Goal: Task Accomplishment & Management: Use online tool/utility

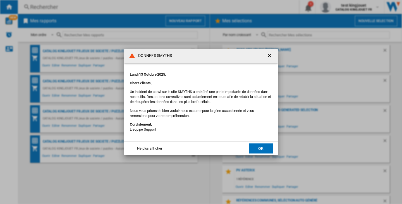
click at [265, 147] on button "OK" at bounding box center [260, 148] width 25 height 10
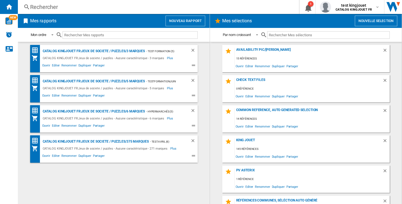
click at [379, 22] on button "Nouvelle selection" at bounding box center [375, 21] width 42 height 11
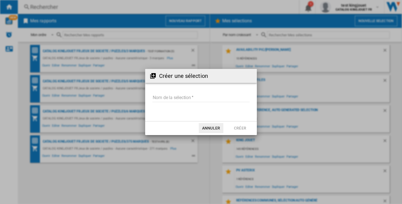
click at [165, 96] on input "Nom de la sélection" at bounding box center [200, 98] width 97 height 8
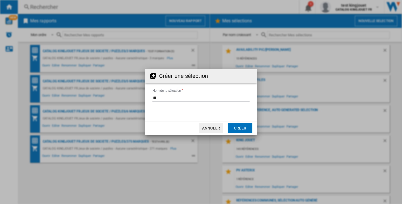
type input "**"
click at [248, 125] on button "Créer" at bounding box center [240, 128] width 25 height 10
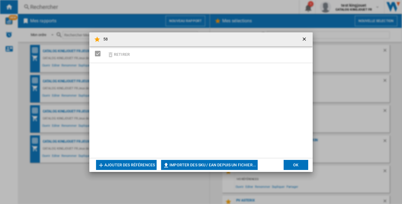
click at [187, 162] on button "Importer des SKU / EAN depuis un fichier..." at bounding box center [209, 165] width 96 height 10
type input "**********"
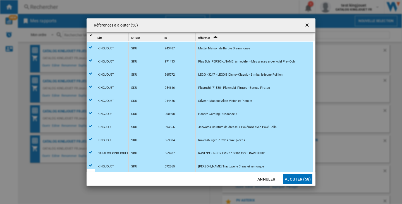
click at [288, 181] on button "Ajouter (58)" at bounding box center [297, 179] width 29 height 10
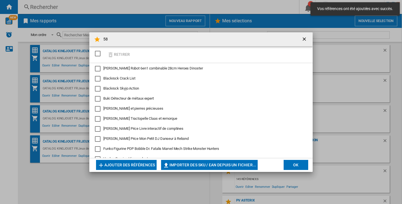
click at [294, 165] on button "OK" at bounding box center [295, 165] width 25 height 10
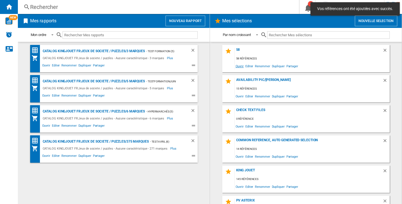
click at [237, 67] on span "Ouvrir" at bounding box center [240, 66] width 10 height 8
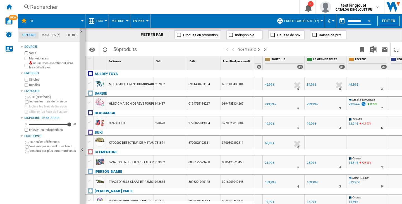
scroll to position [0, 608]
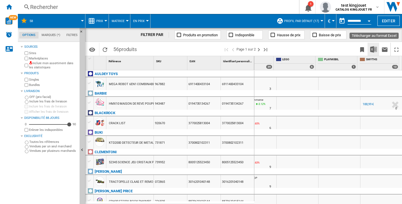
click at [375, 48] on img "Télécharger au format Excel" at bounding box center [373, 49] width 7 height 7
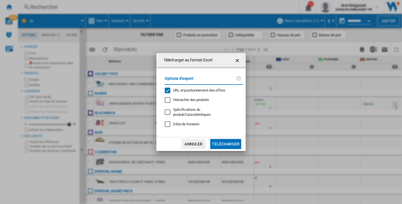
click at [236, 63] on ng-md-icon "getI18NText('BUTTONS.CLOSE_DIALOG')" at bounding box center [237, 60] width 7 height 7
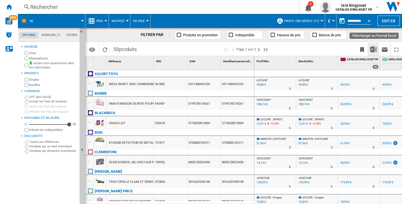
click at [371, 46] on img "Télécharger au format Excel" at bounding box center [373, 49] width 7 height 7
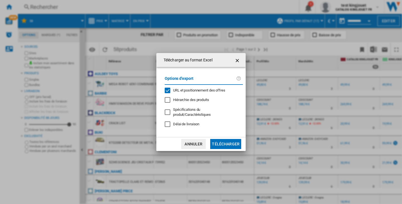
click at [189, 90] on div "Options d'export URL et positionnement des offres Hiérarchie des produits Spéci…" at bounding box center [204, 102] width 84 height 59
click at [189, 91] on span "URL et positionnement des offres" at bounding box center [199, 90] width 52 height 4
click at [224, 141] on button "Télécharger" at bounding box center [225, 144] width 31 height 10
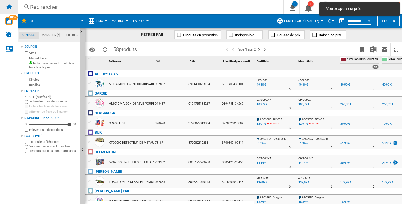
click at [10, 8] on ng-md-icon "Accueil" at bounding box center [9, 6] width 7 height 7
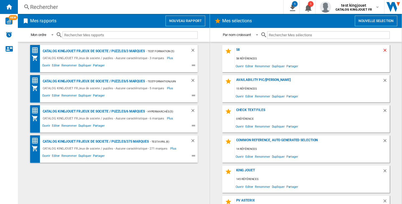
click at [385, 48] on ng-md-icon "Supprimer" at bounding box center [385, 51] width 7 height 7
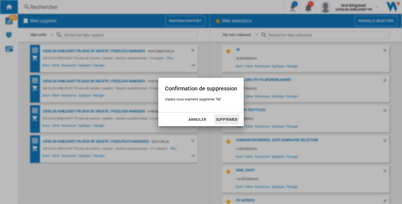
click at [226, 118] on button "Supprimer" at bounding box center [226, 119] width 25 height 10
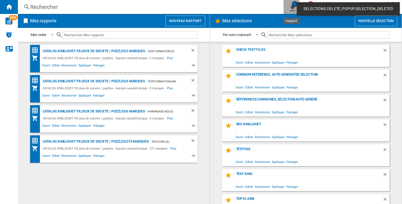
click at [292, 8] on ng-md-icon "1\a export" at bounding box center [291, 7] width 7 height 7
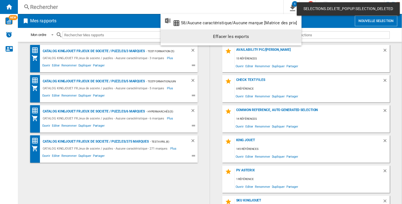
click at [280, 37] on div "Effacer les exports" at bounding box center [231, 37] width 132 height 10
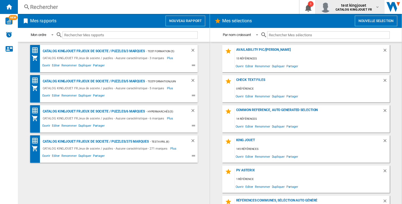
click at [356, 6] on span "test kingjouet" at bounding box center [353, 6] width 36 height 6
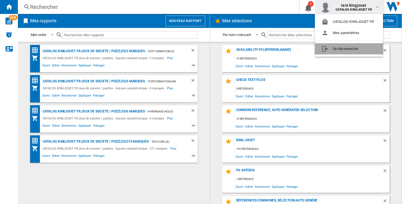
click at [351, 52] on button "Se déconnecter" at bounding box center [349, 48] width 68 height 11
